Goal: Find specific page/section: Find specific page/section

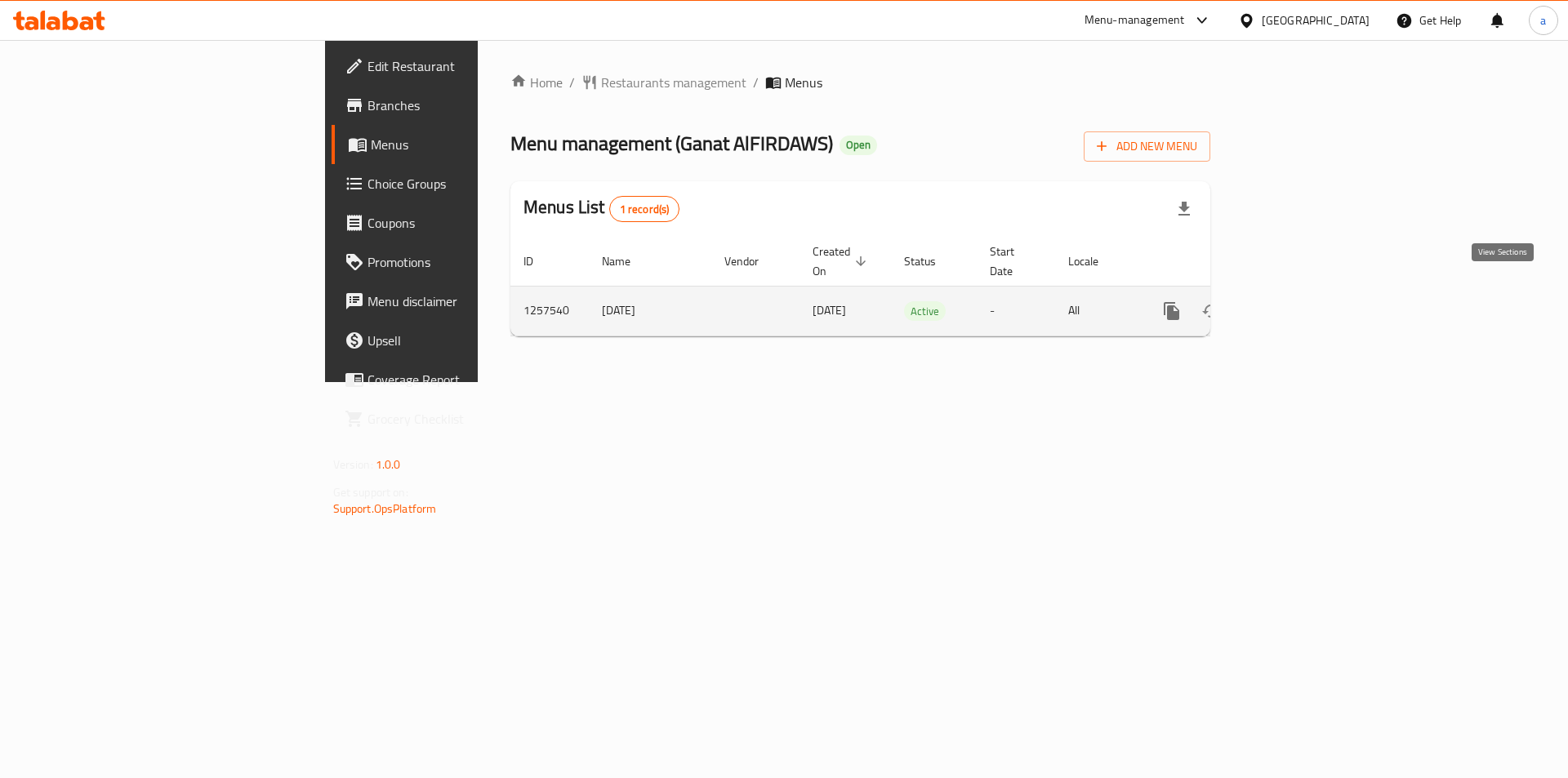
click at [1297, 304] on icon "enhanced table" at bounding box center [1289, 311] width 15 height 15
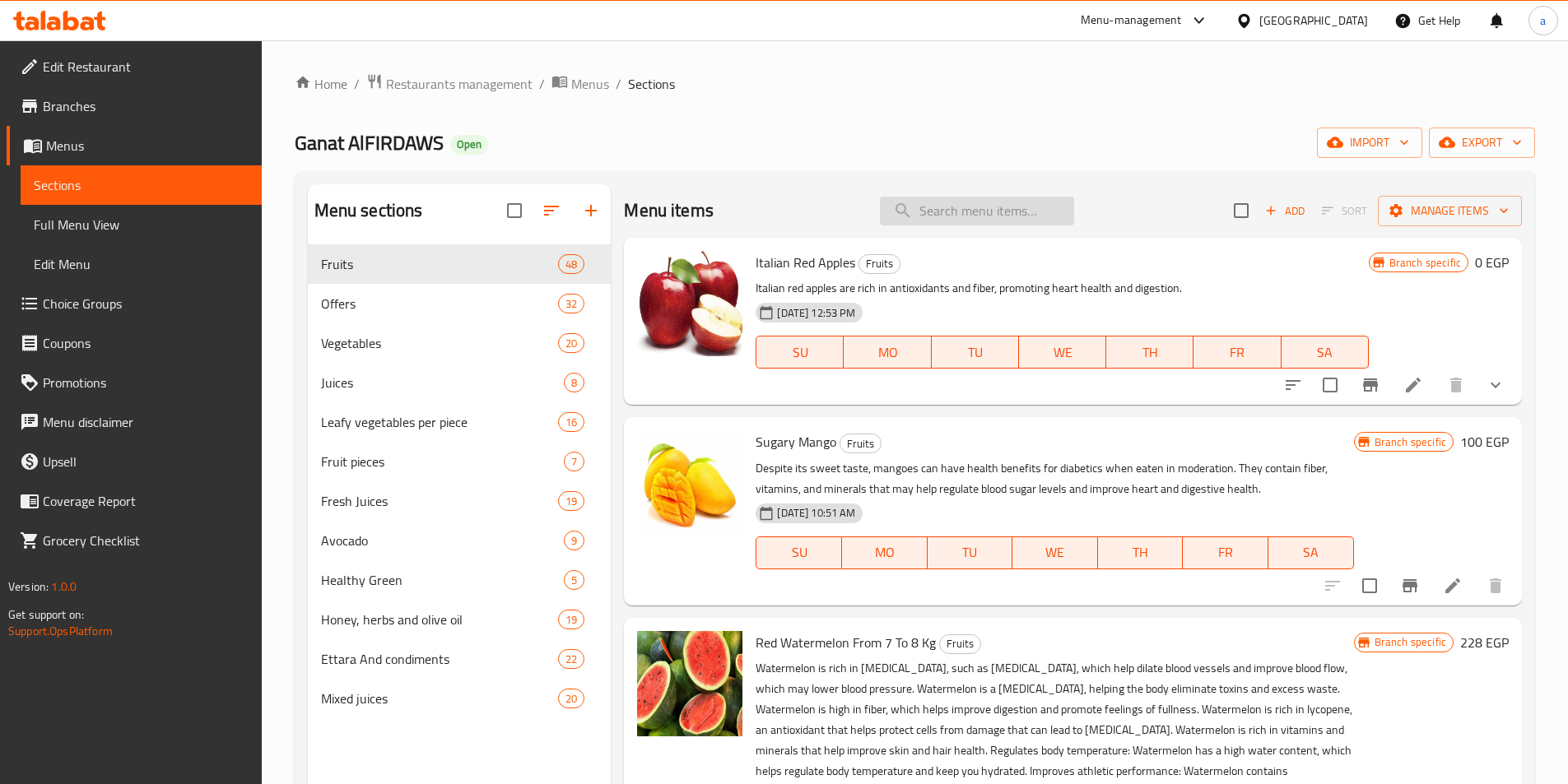
click at [1027, 219] on input "search" at bounding box center [978, 210] width 194 height 29
paste input "Second grade clover kernel bee honey"
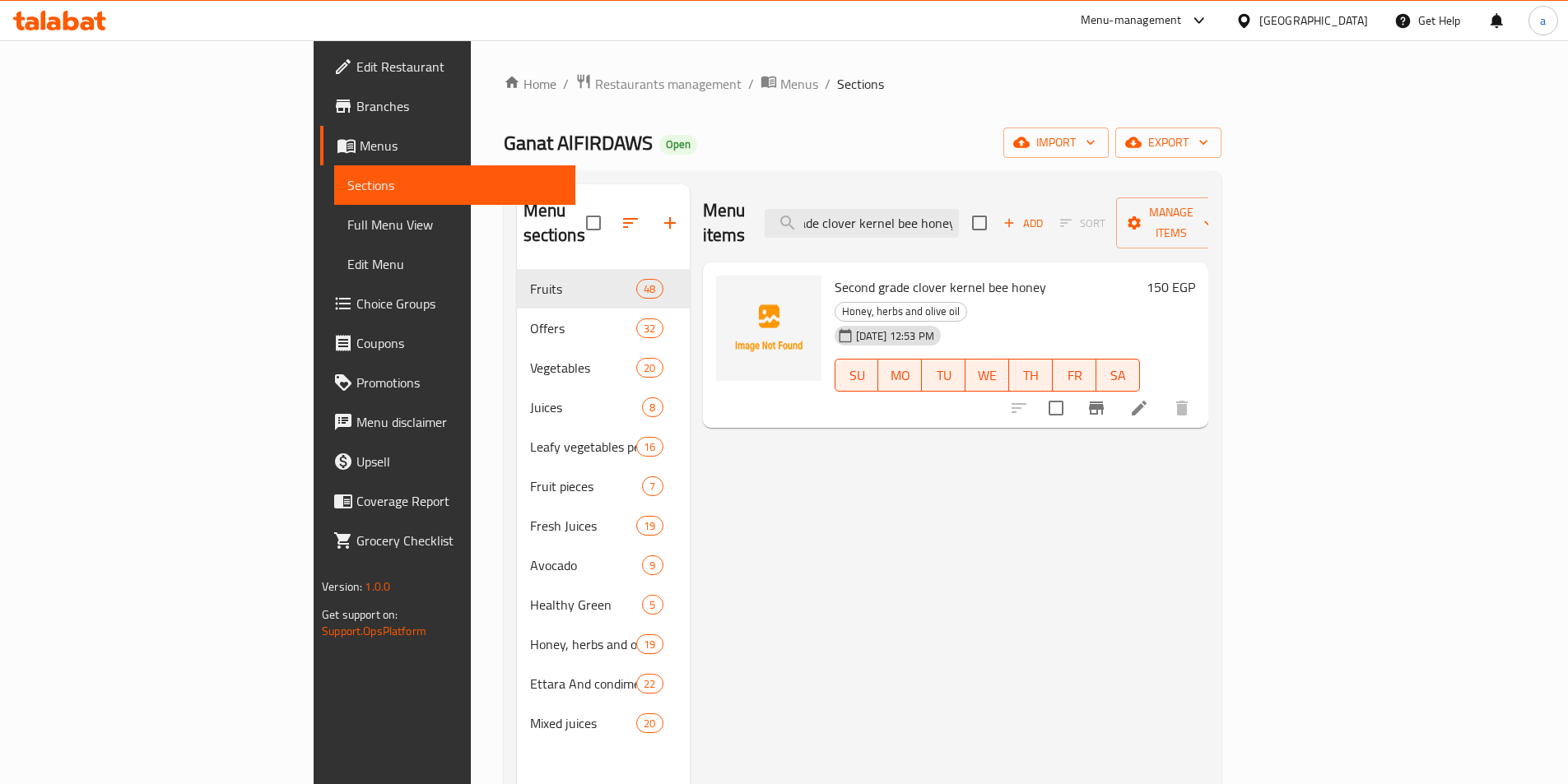
type input "Second grade clover kernel bee honey"
click at [1163, 394] on li at bounding box center [1139, 408] width 46 height 29
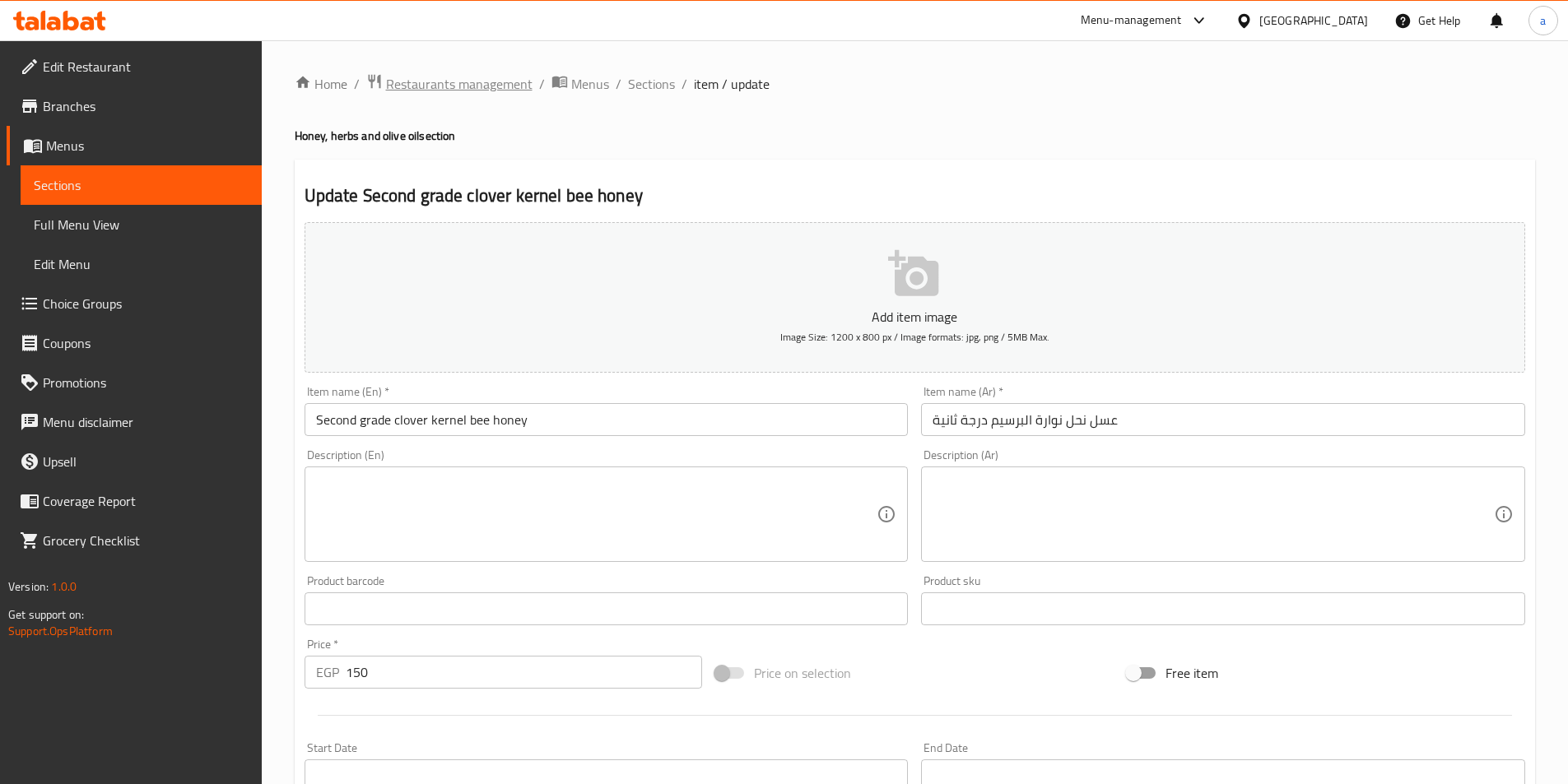
click at [405, 75] on span "Restaurants management" at bounding box center [459, 84] width 146 height 20
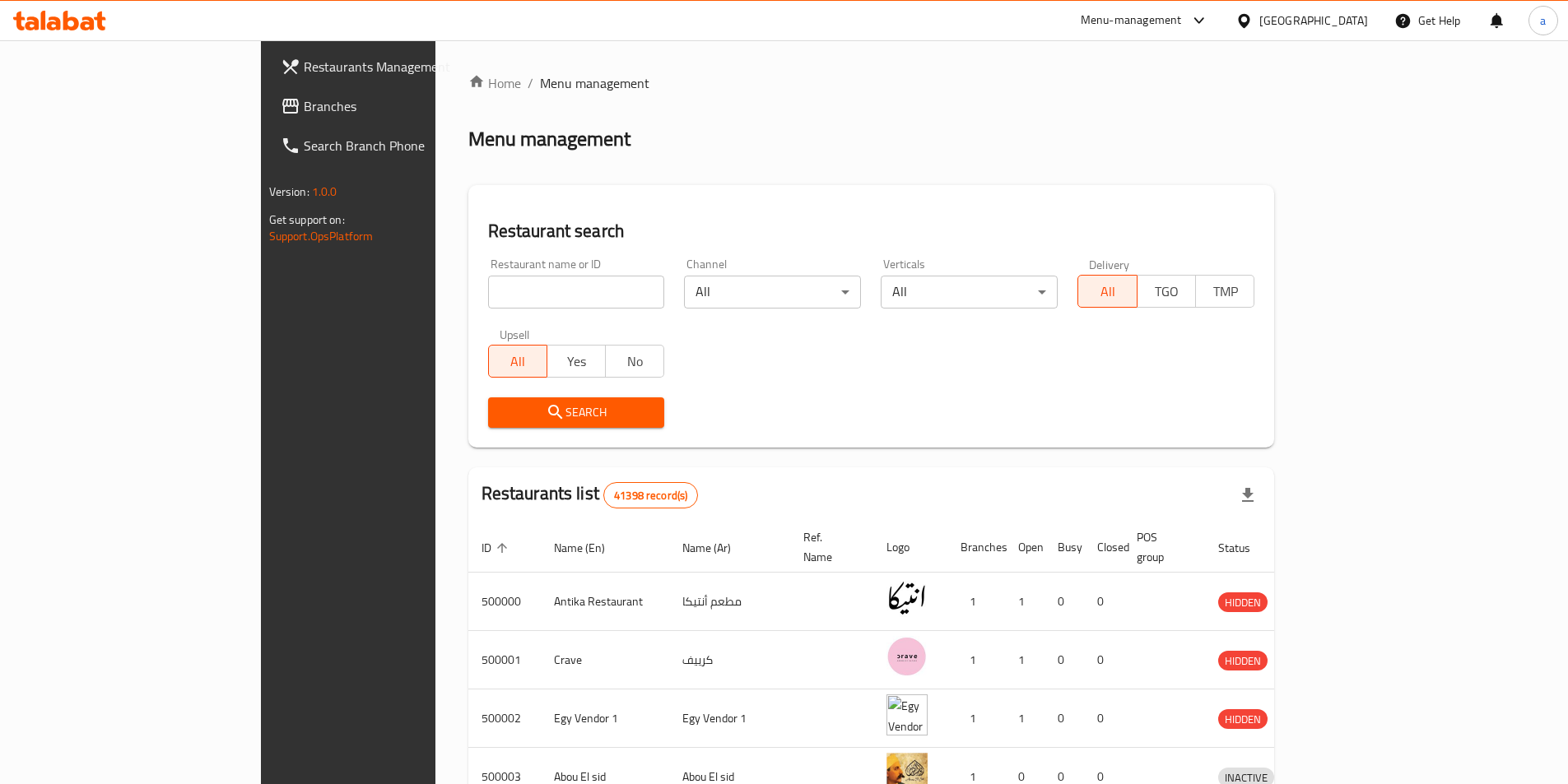
click at [304, 111] on span "Branches" at bounding box center [407, 106] width 206 height 20
